Goal: Task Accomplishment & Management: Complete application form

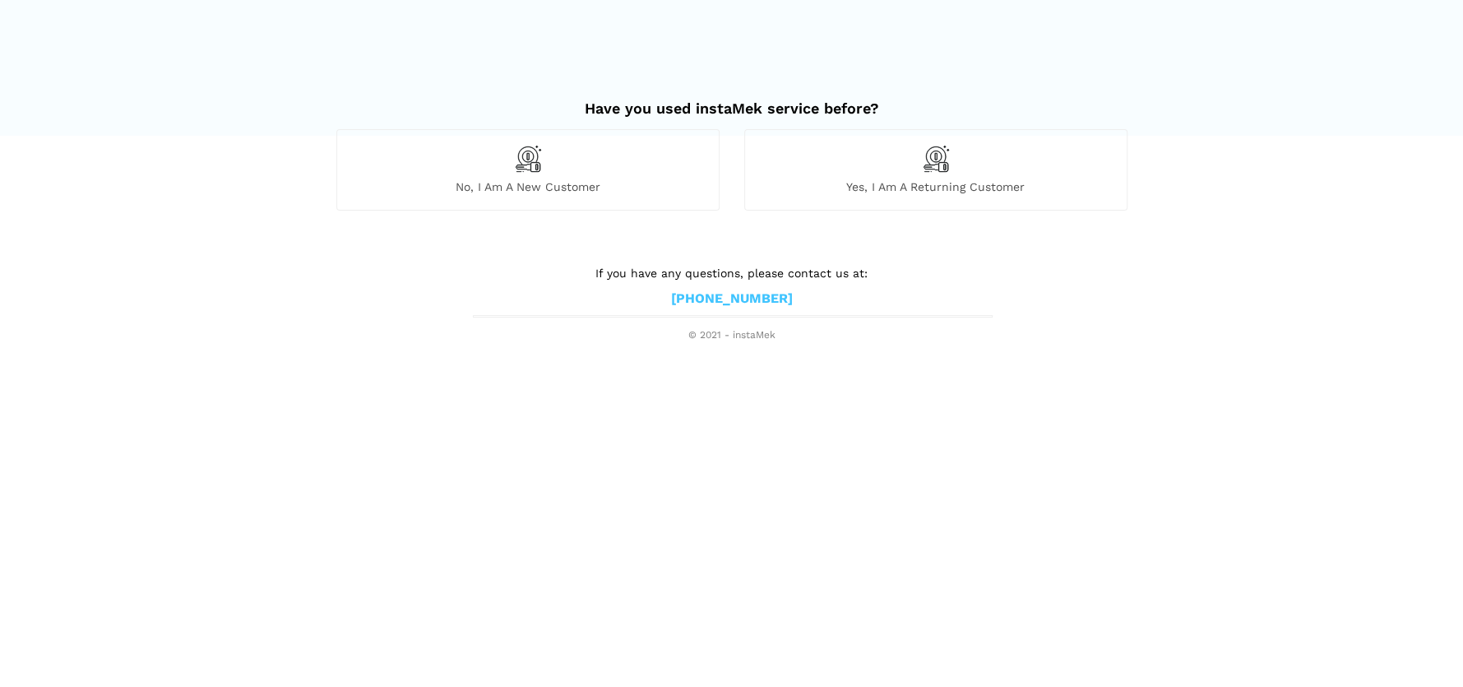
click at [523, 163] on img at bounding box center [528, 159] width 28 height 28
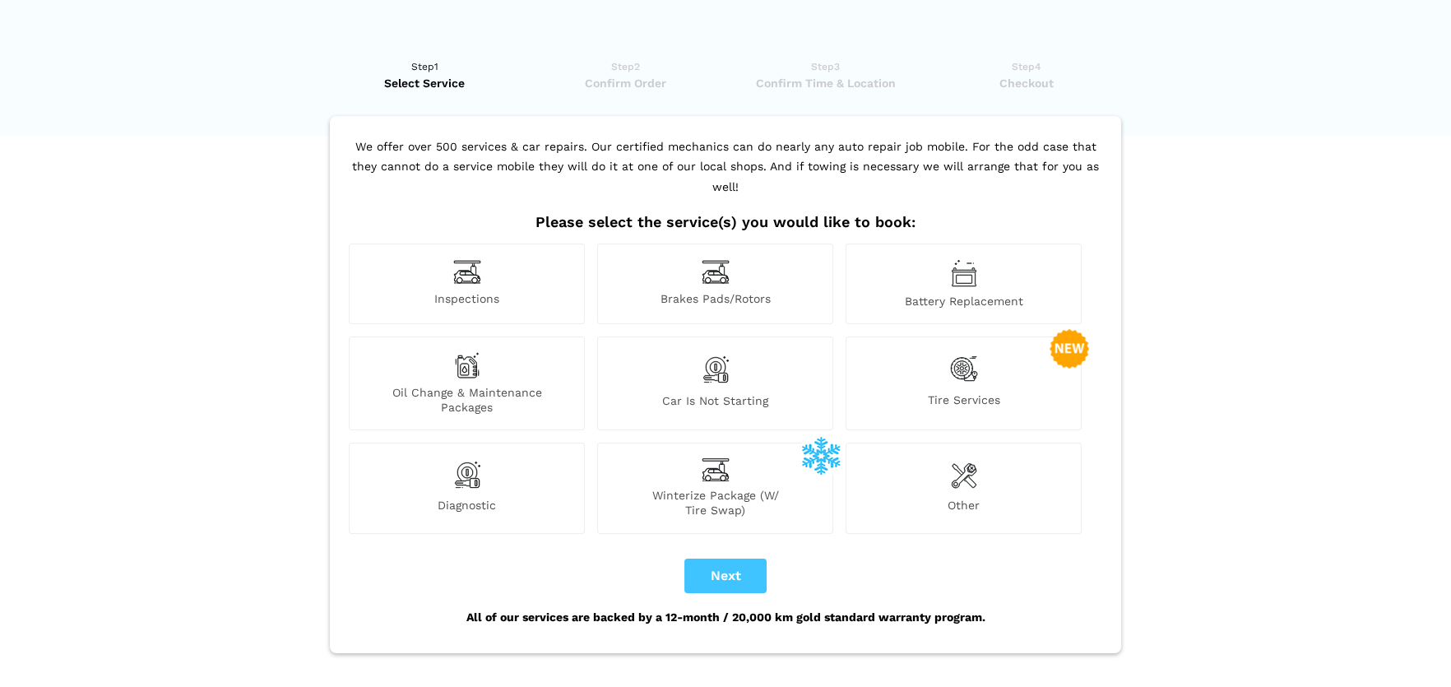
click at [703, 358] on img at bounding box center [716, 369] width 28 height 35
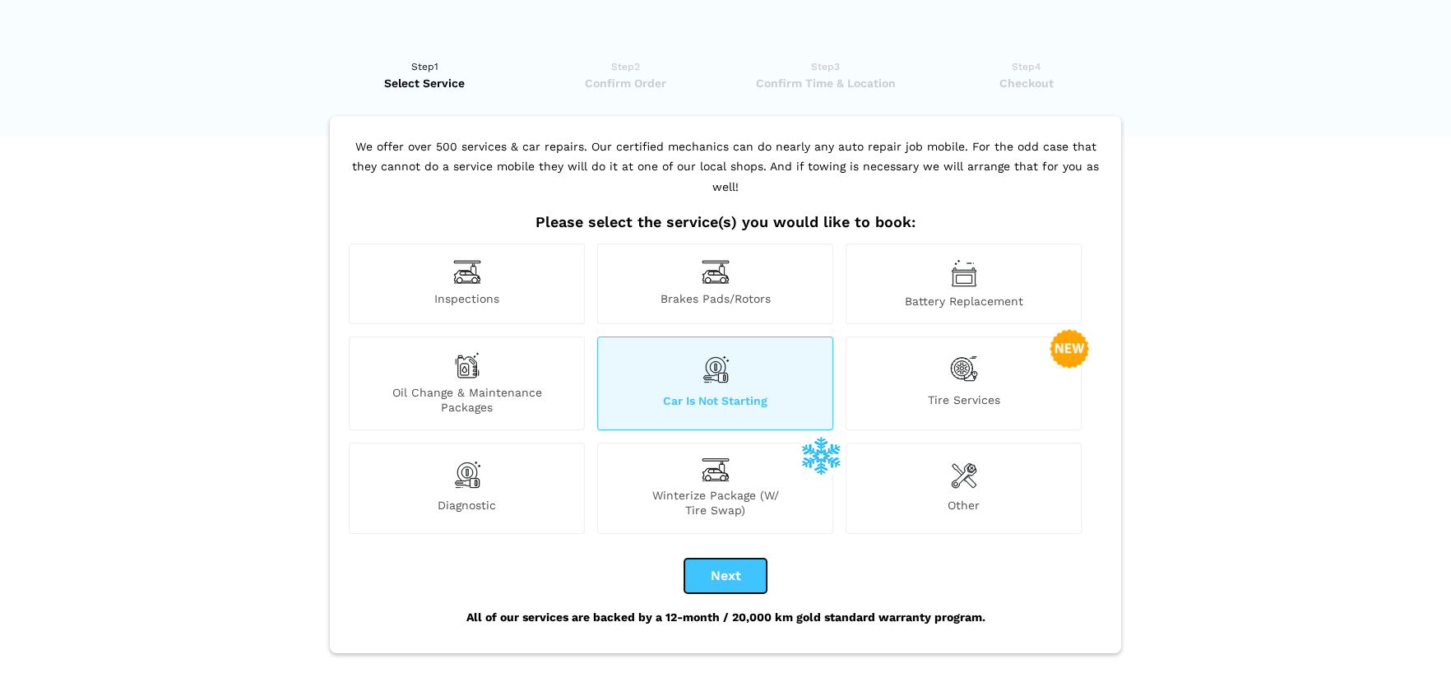
click at [722, 558] on button "Next" at bounding box center [725, 575] width 82 height 35
checkbox input "true"
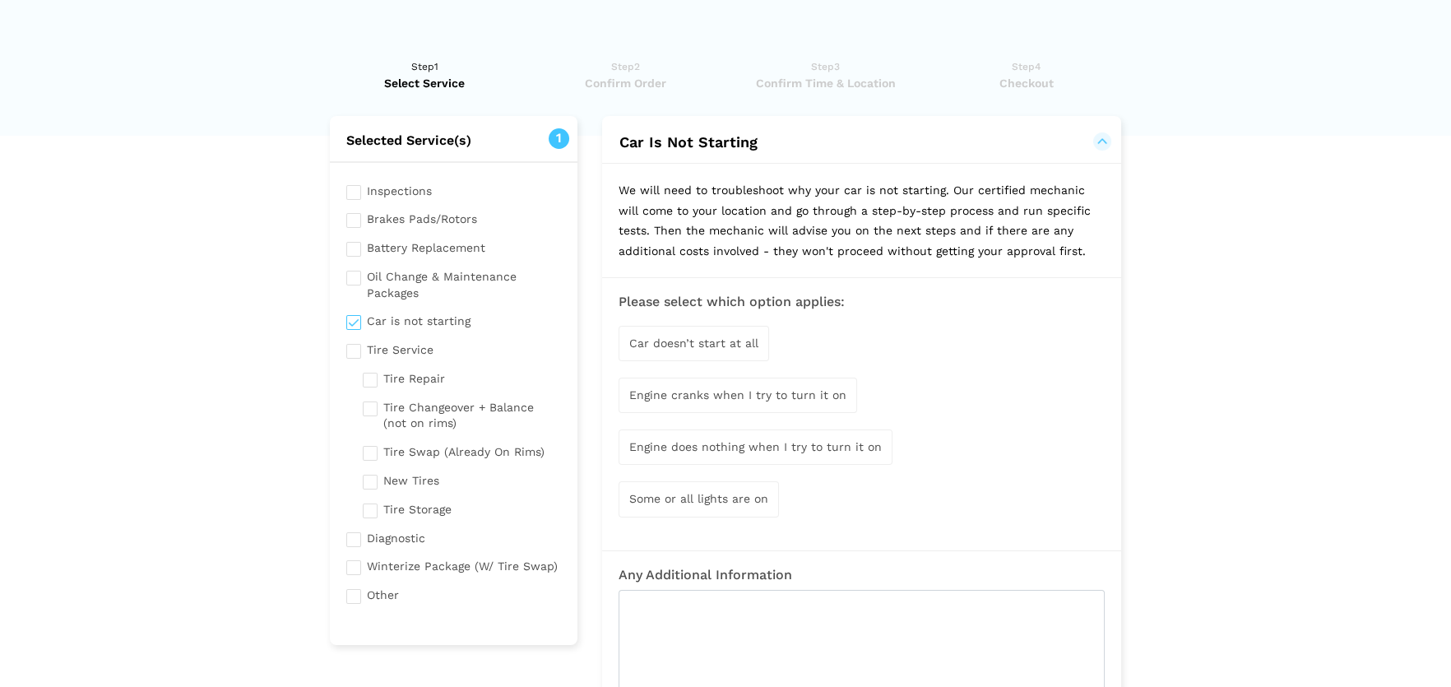
click at [356, 540] on input "checkbox" at bounding box center [453, 536] width 215 height 21
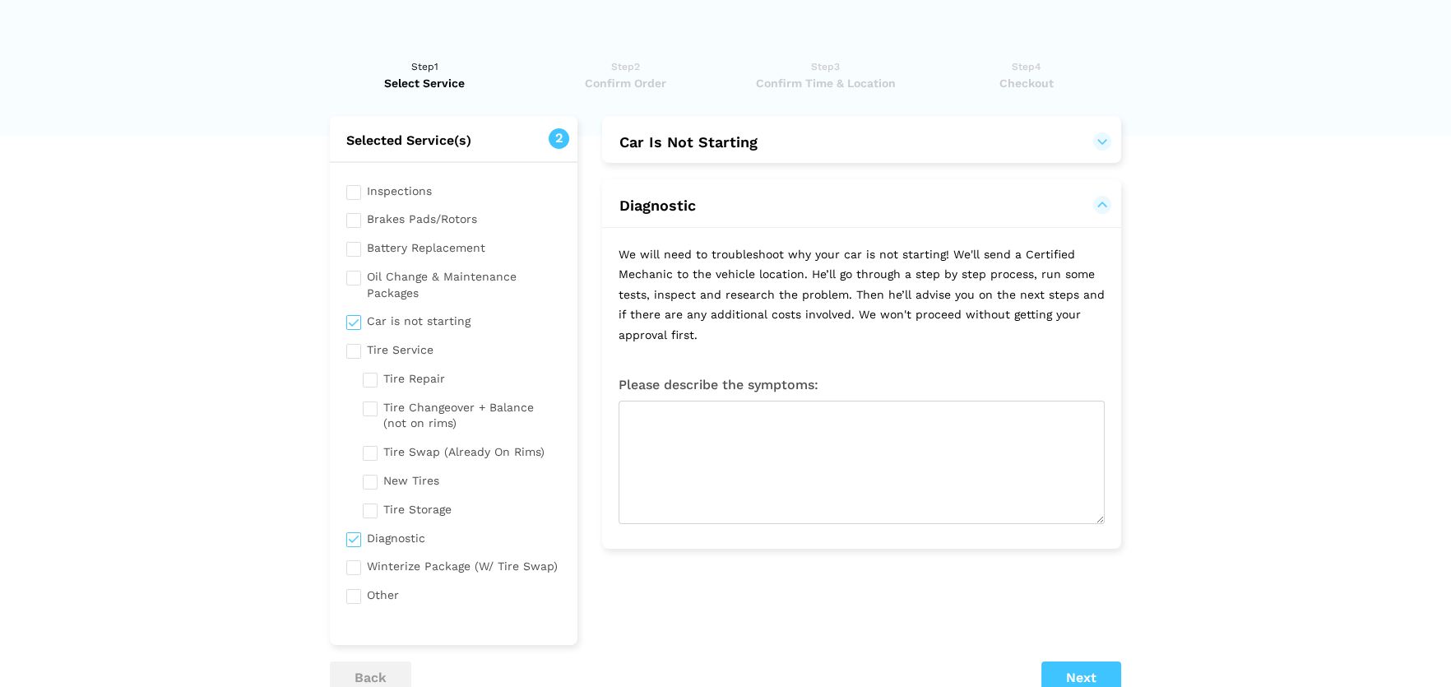
drag, startPoint x: 354, startPoint y: 531, endPoint x: 368, endPoint y: 521, distance: 16.5
click at [359, 526] on input "checkbox" at bounding box center [453, 536] width 215 height 21
checkbox input "false"
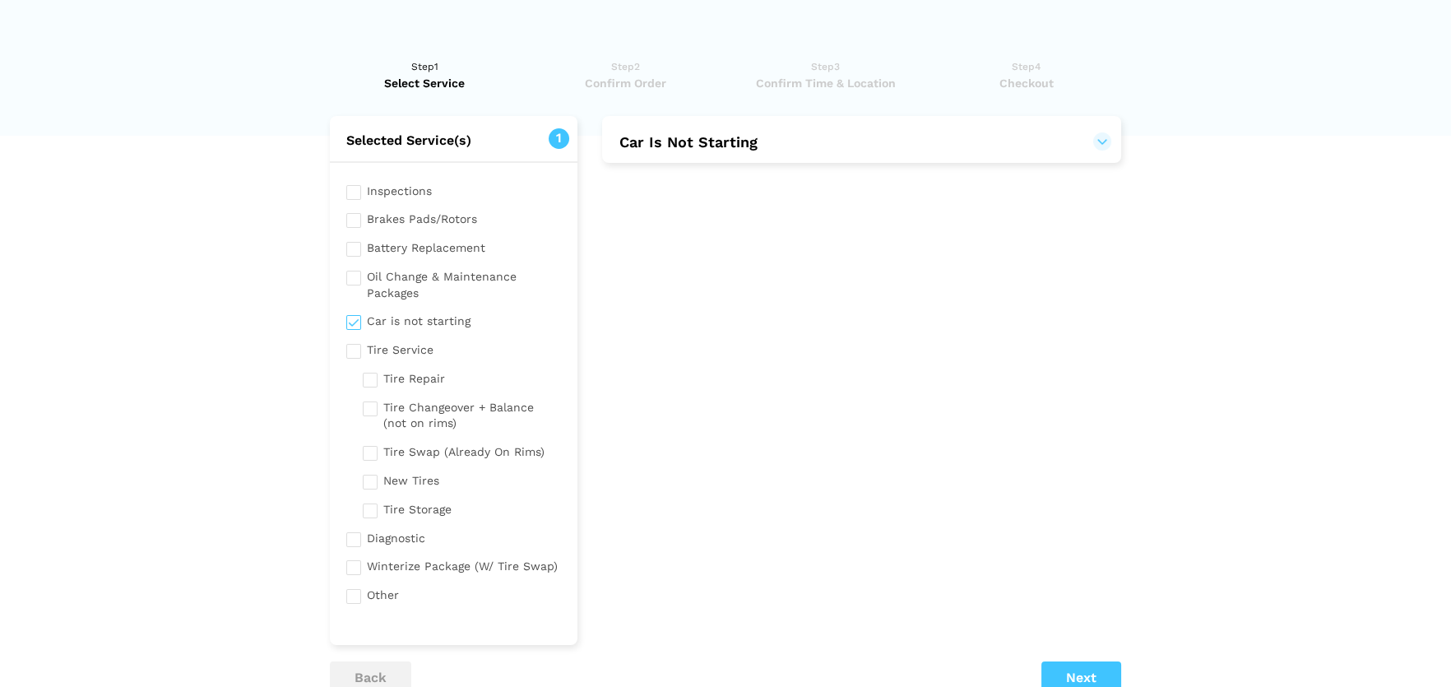
click at [460, 321] on input "checkbox" at bounding box center [453, 319] width 215 height 21
click at [458, 321] on input "checkbox" at bounding box center [453, 319] width 215 height 21
checkbox input "true"
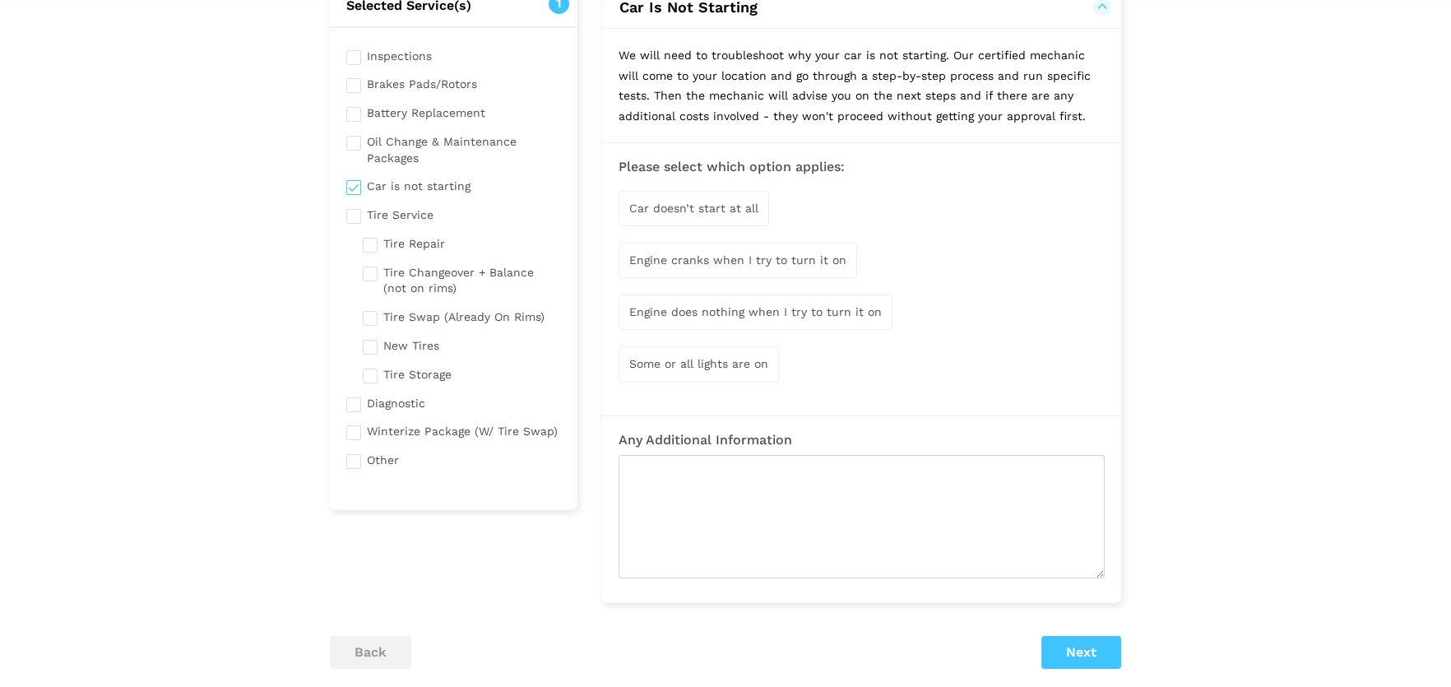
scroll to position [164, 0]
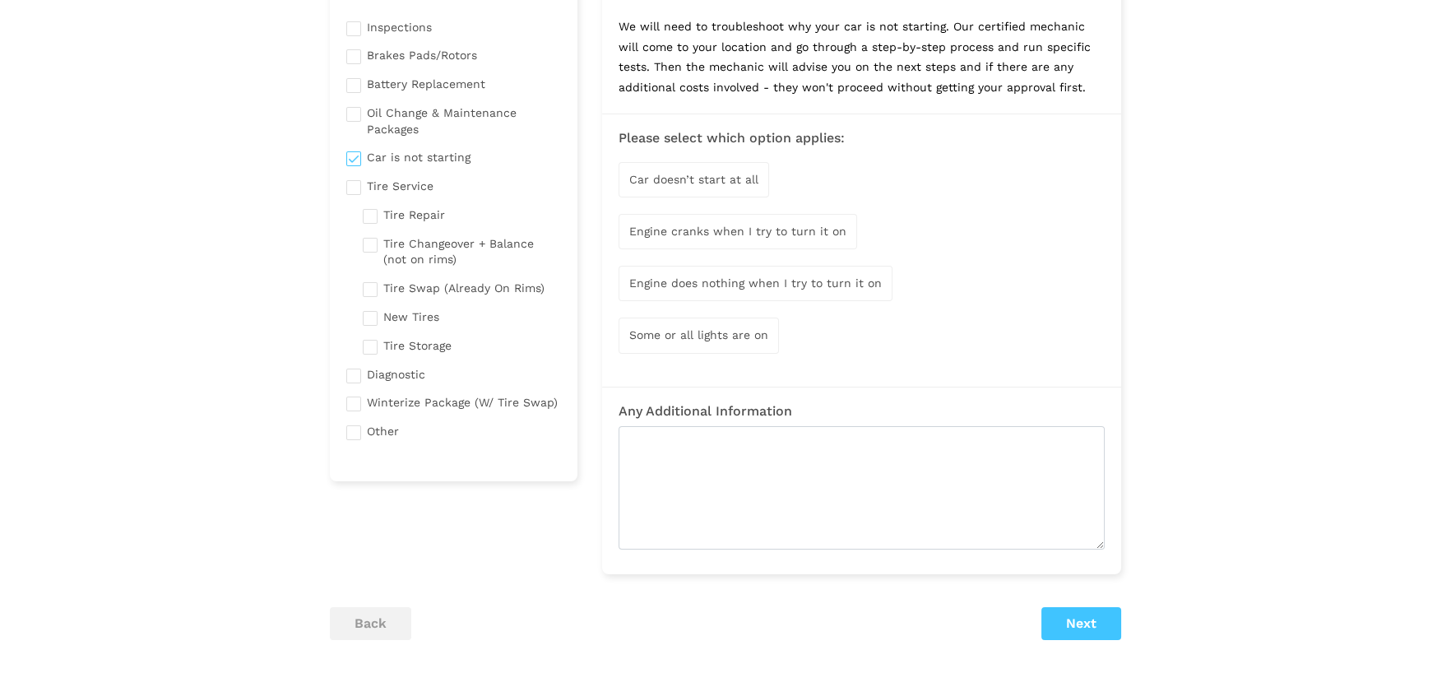
click at [670, 227] on span "Engine cranks when I try to turn it on" at bounding box center [737, 231] width 217 height 13
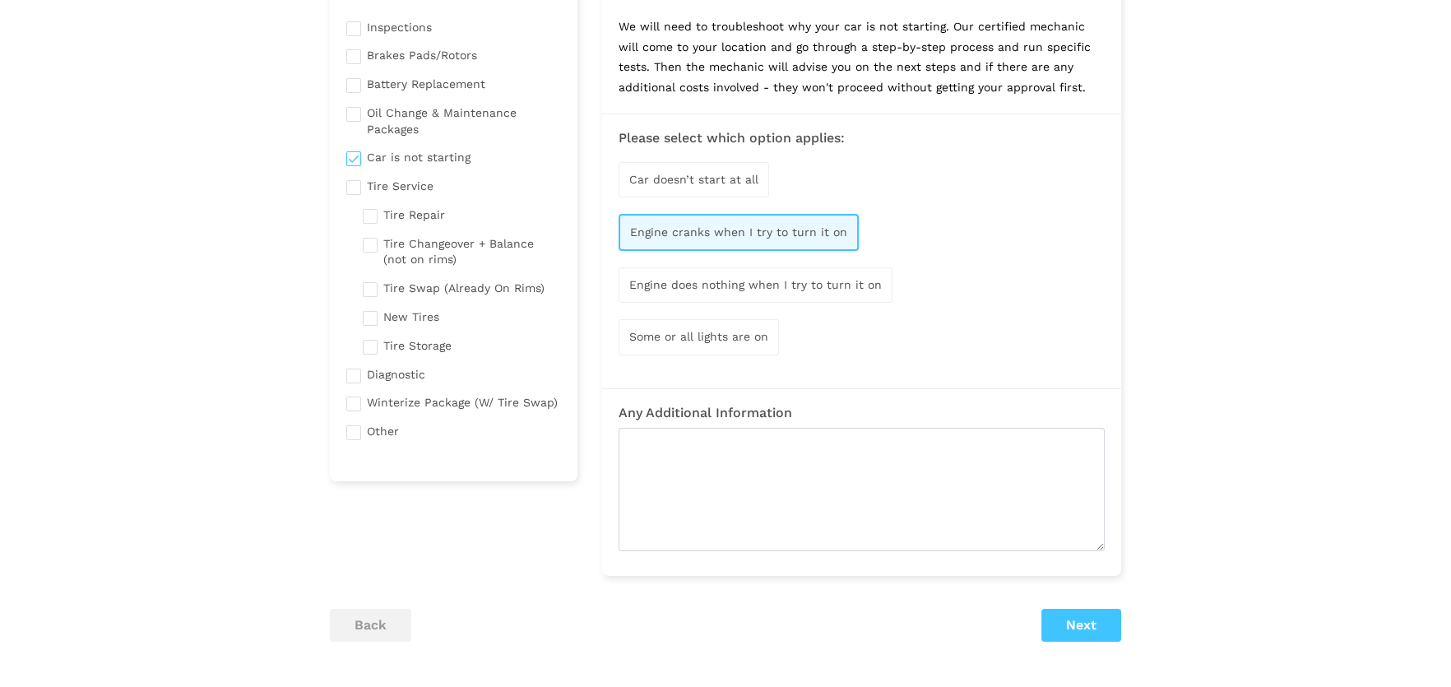
click at [700, 339] on span "Some or all lights are on" at bounding box center [698, 336] width 139 height 13
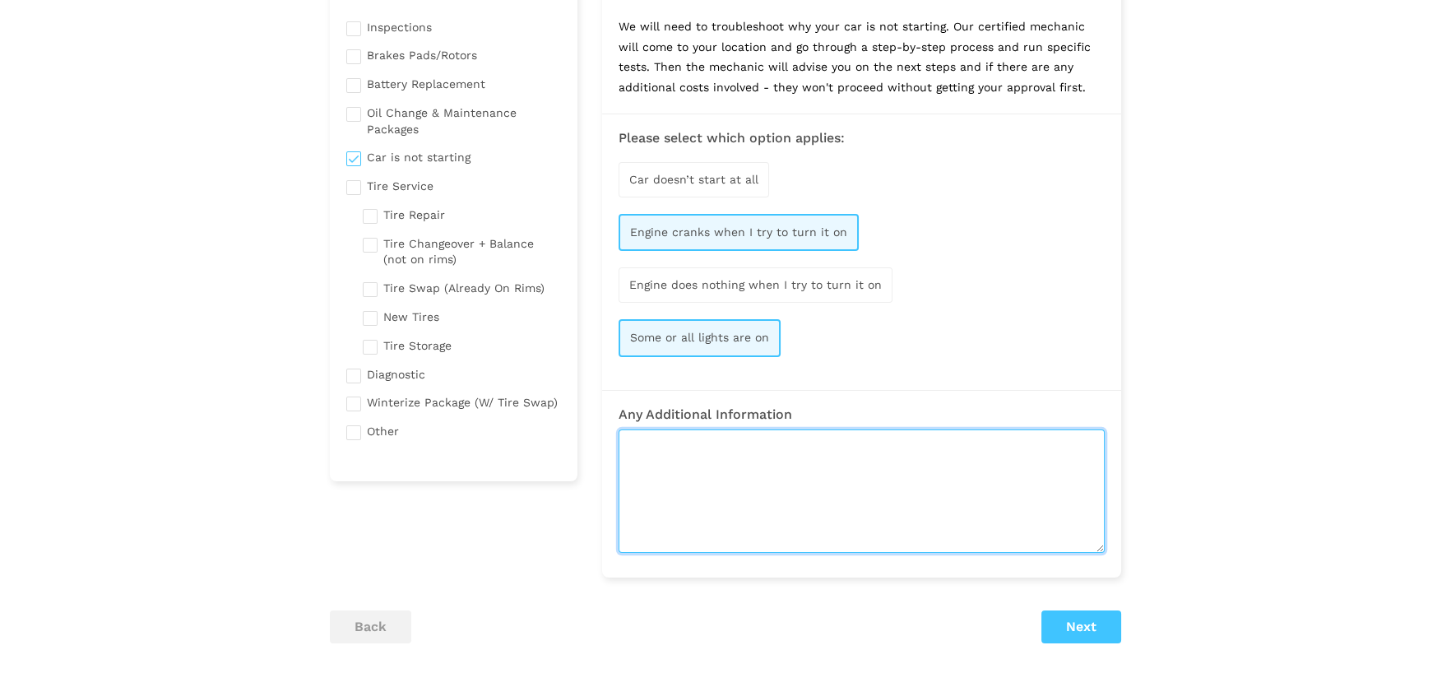
click at [637, 436] on textarea at bounding box center [862, 490] width 486 height 123
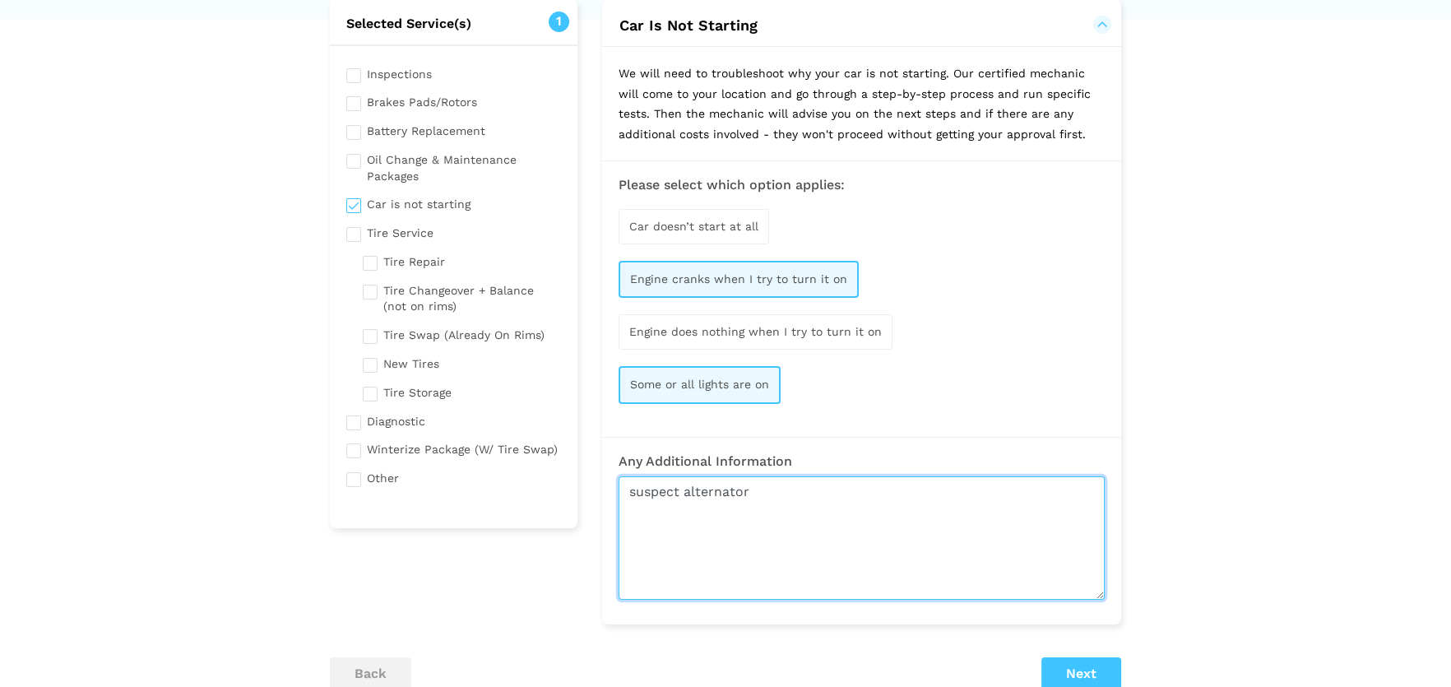
scroll to position [0, 0]
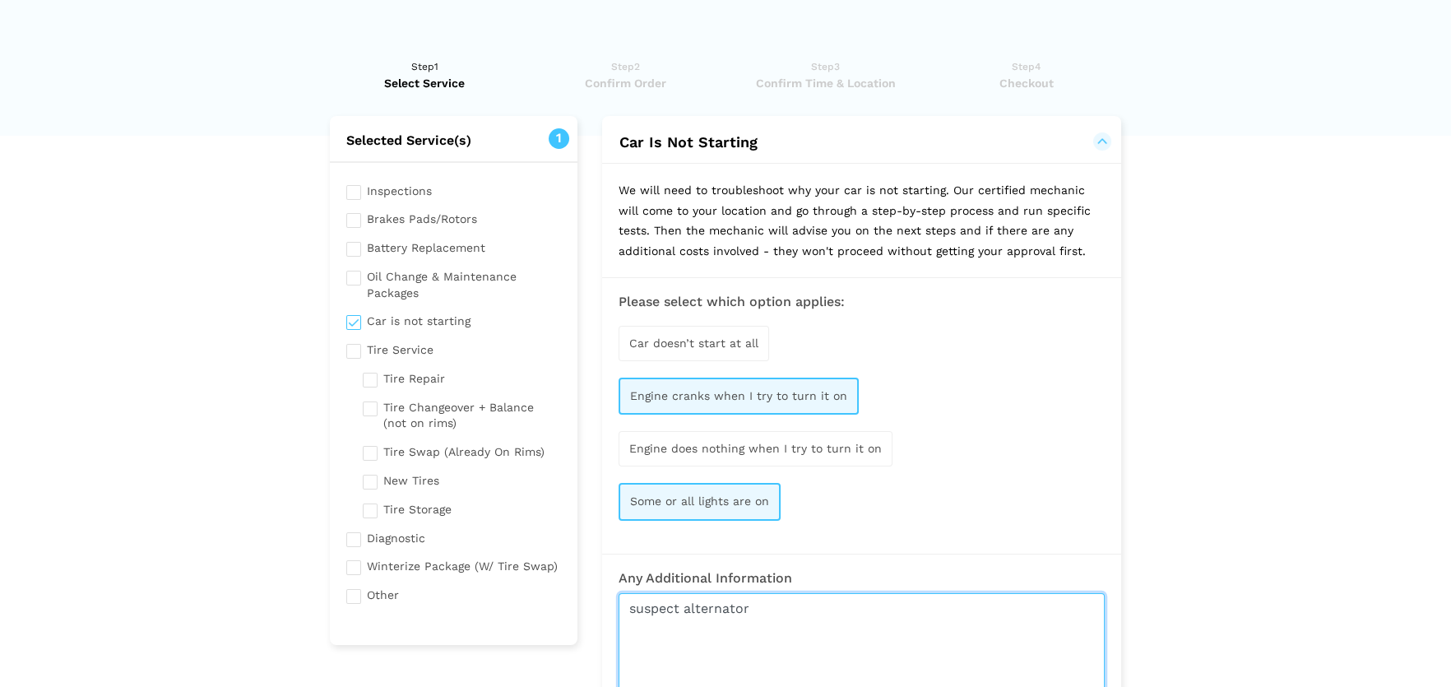
type textarea "suspect alternator"
